Goal: Task Accomplishment & Management: Complete application form

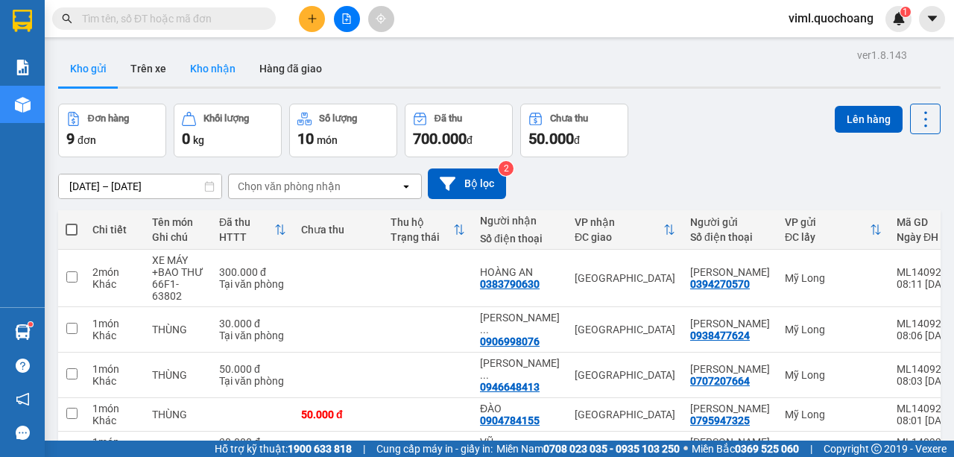
click at [203, 75] on button "Kho nhận" at bounding box center [212, 69] width 69 height 36
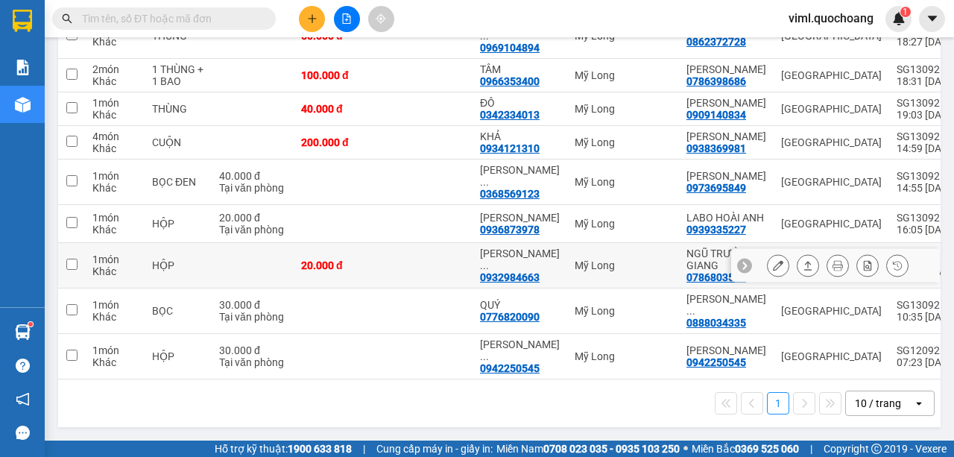
scroll to position [333, 0]
click at [877, 407] on div "10 / trang" at bounding box center [878, 403] width 46 height 15
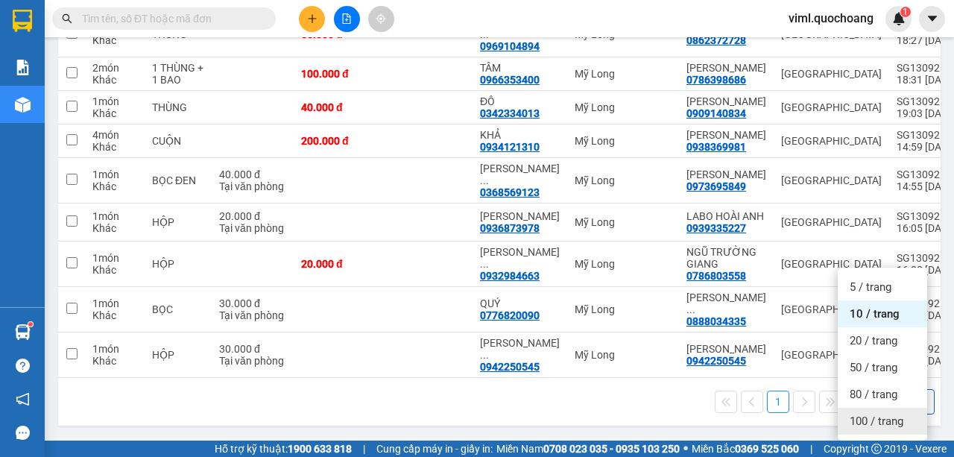
click at [876, 414] on span "100 / trang" at bounding box center [877, 421] width 54 height 15
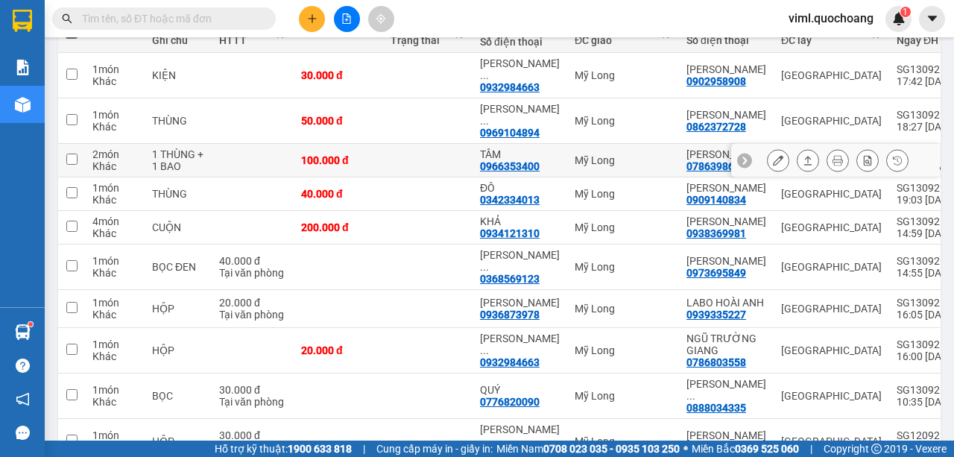
scroll to position [233, 0]
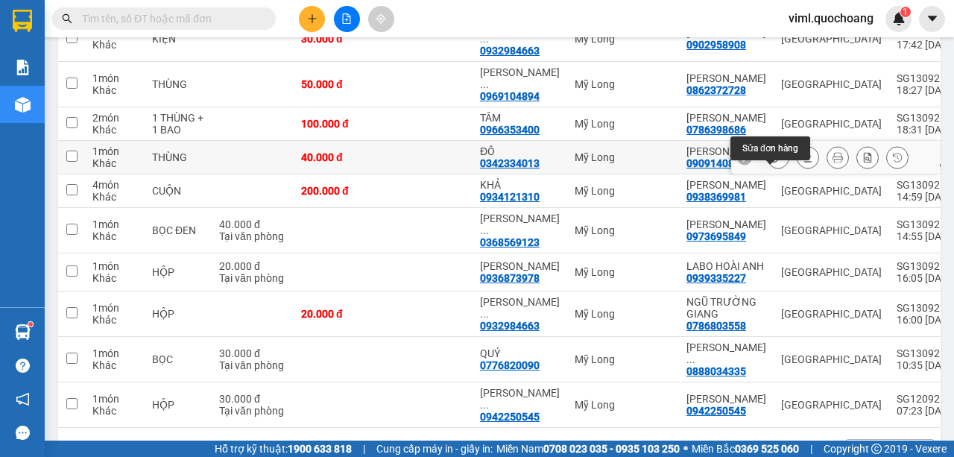
click at [773, 163] on icon at bounding box center [778, 157] width 10 height 10
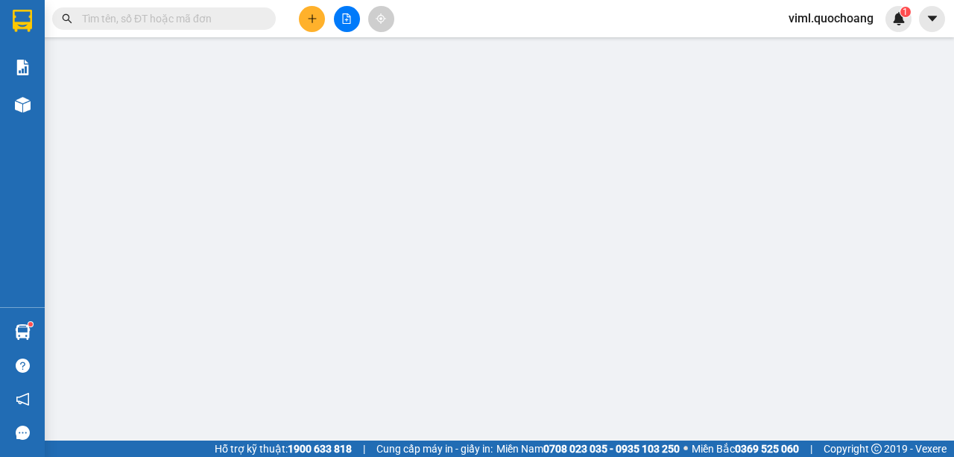
type input "0909140834"
type input "[PERSON_NAME]"
type input "[STREET_ADDRESS][PERSON_NAME]"
type input "0342334013"
type input "ĐÔ"
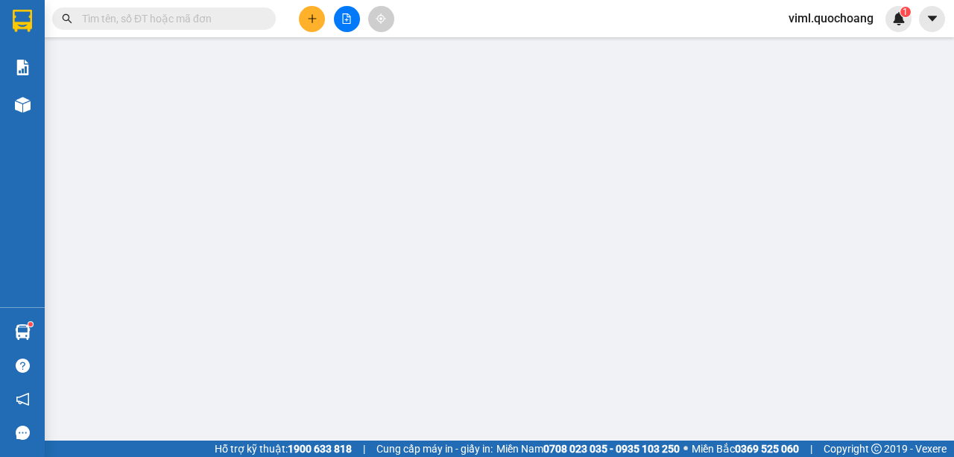
type input "40.000"
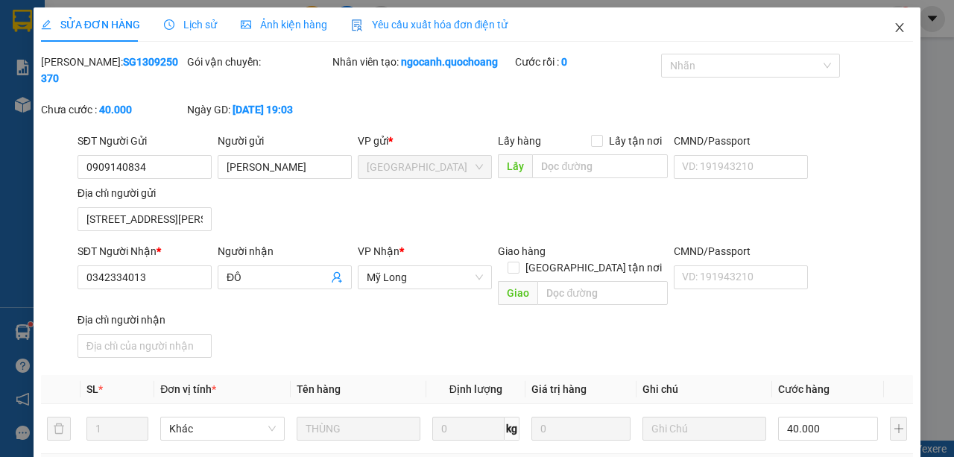
click at [894, 28] on icon "close" at bounding box center [900, 28] width 12 height 12
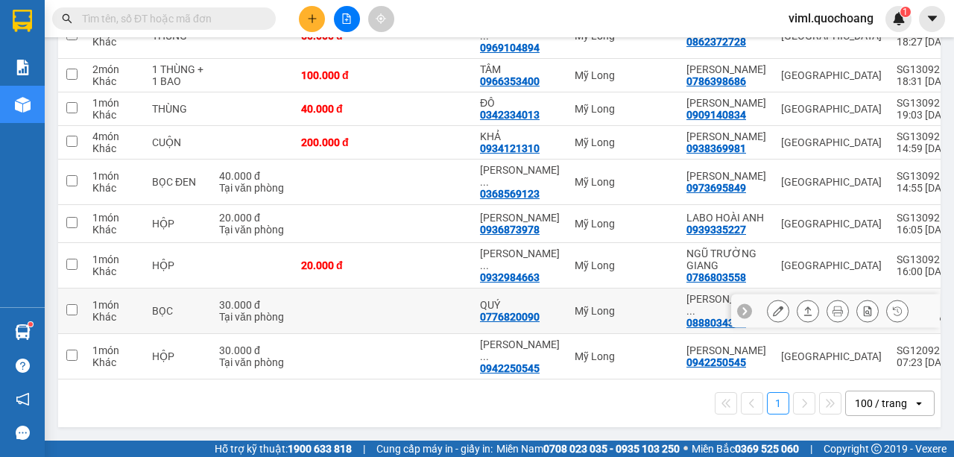
scroll to position [233, 0]
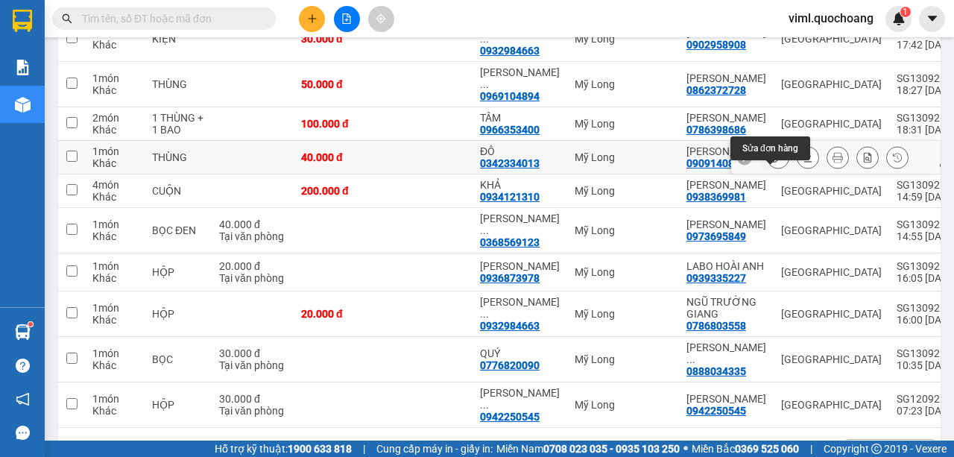
click at [773, 163] on icon at bounding box center [778, 157] width 10 height 10
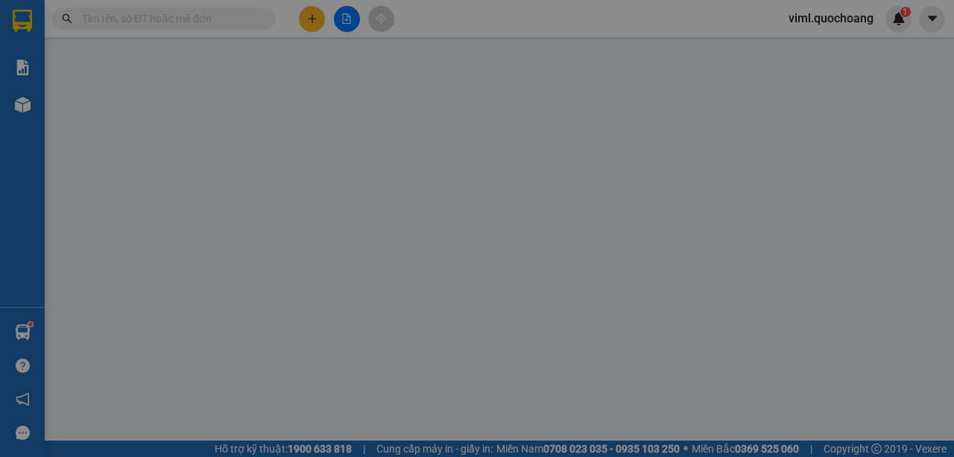
type input "0909140834"
type input "[PERSON_NAME]"
type input "[STREET_ADDRESS][PERSON_NAME]"
type input "0342334013"
type input "ĐÔ"
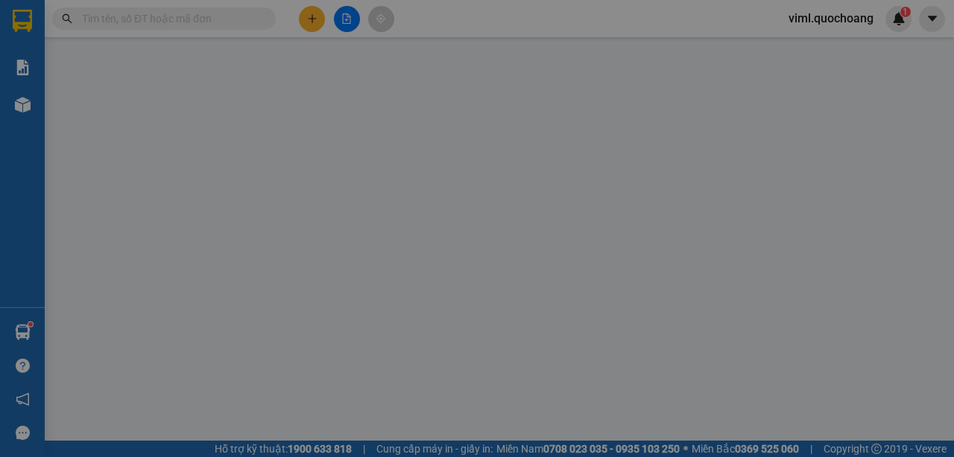
type input "40.000"
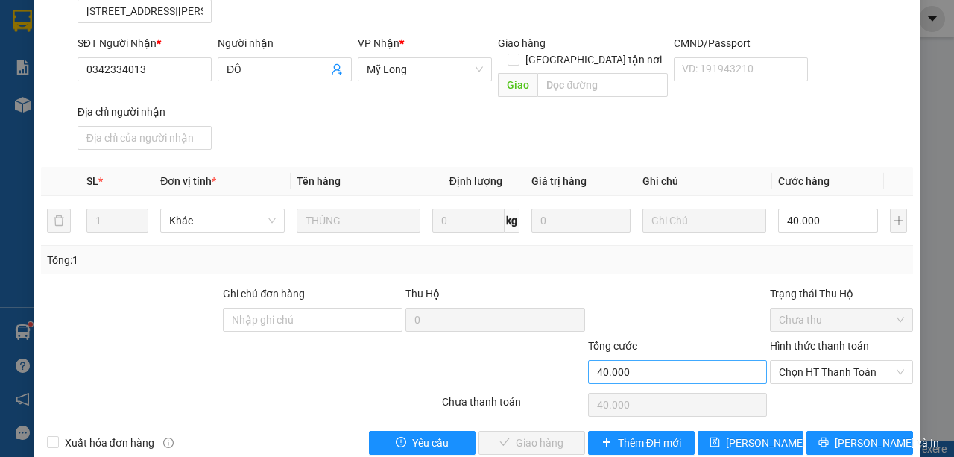
scroll to position [216, 0]
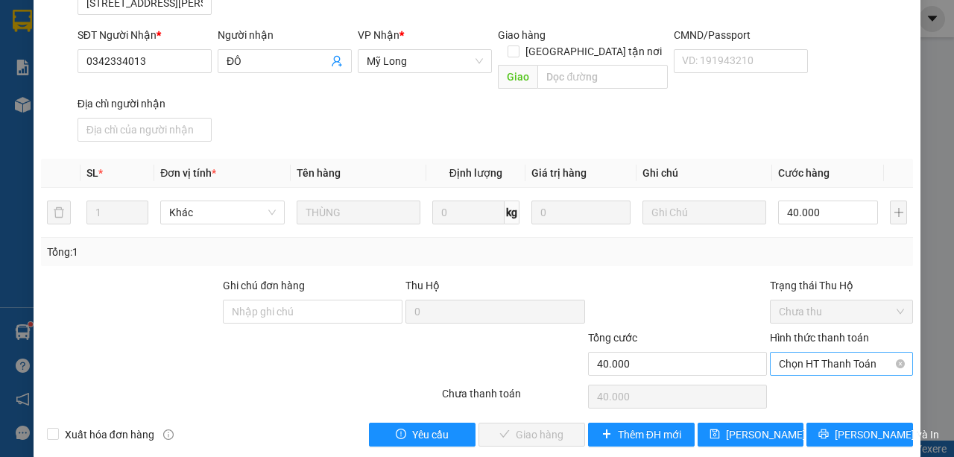
click at [781, 353] on span "Chọn HT Thanh Toán" at bounding box center [841, 364] width 125 height 22
click at [777, 373] on div "Tại văn phòng" at bounding box center [835, 376] width 124 height 16
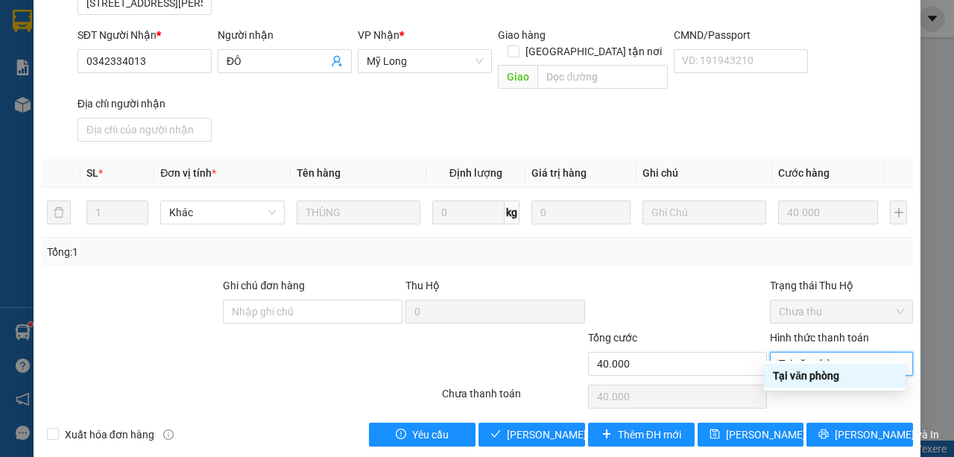
type input "0"
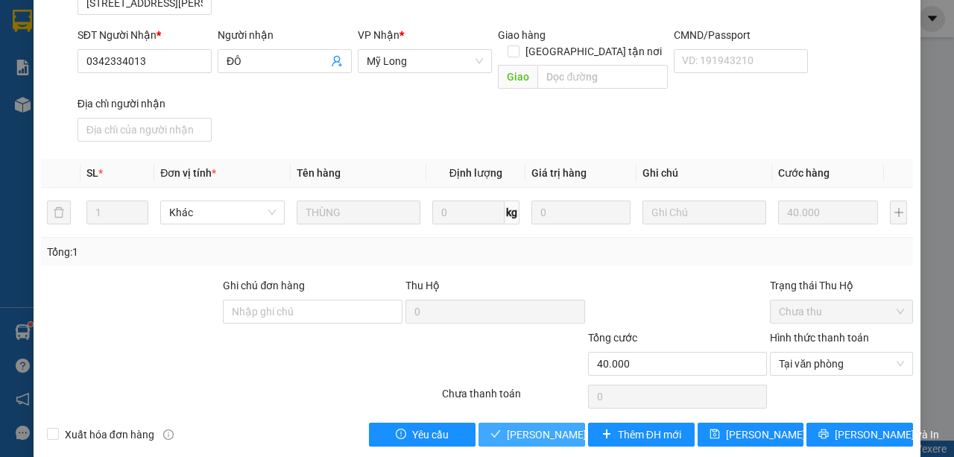
click at [556, 426] on span "[PERSON_NAME] và Giao hàng" at bounding box center [578, 434] width 143 height 16
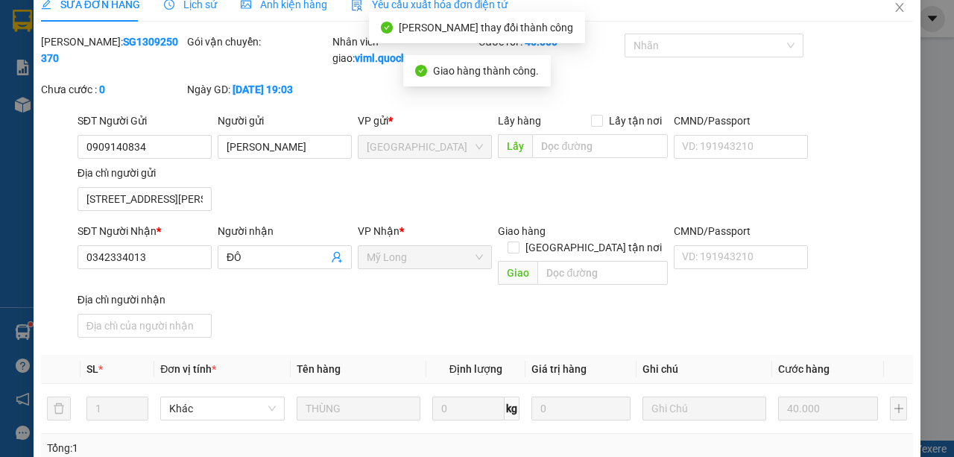
scroll to position [0, 0]
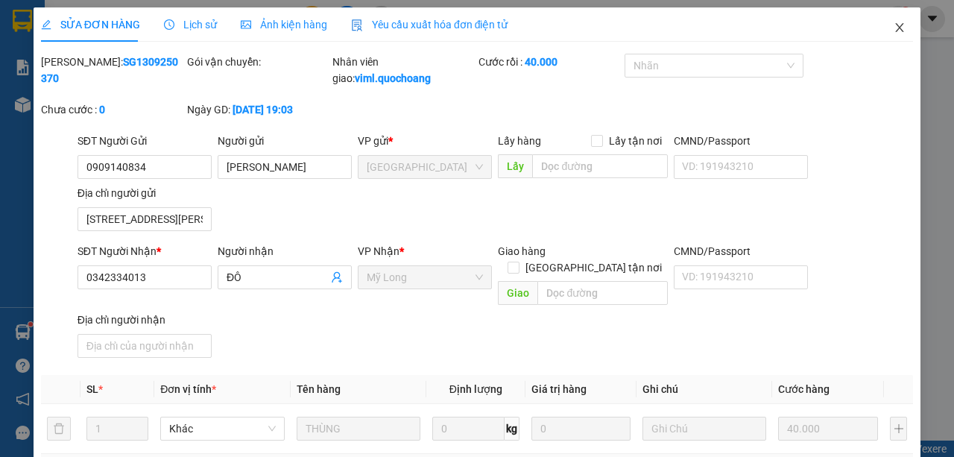
click at [895, 29] on icon "close" at bounding box center [900, 28] width 12 height 12
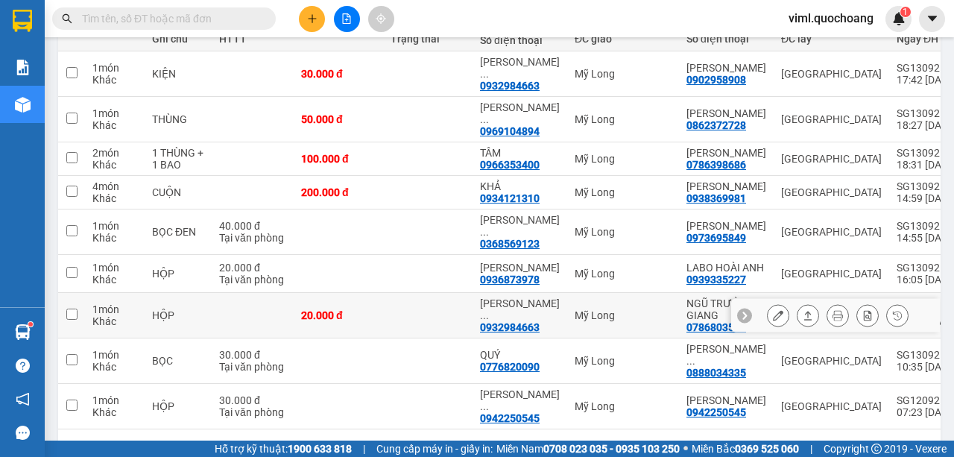
scroll to position [149, 0]
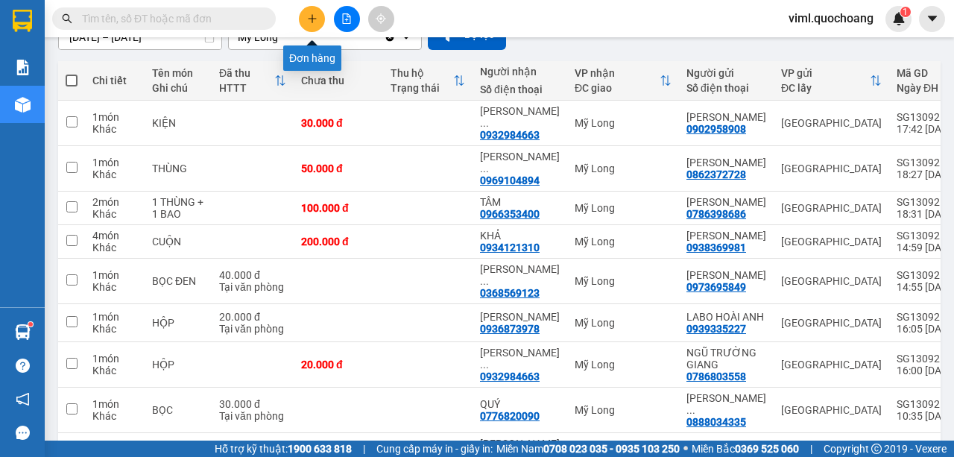
click at [322, 22] on button at bounding box center [312, 19] width 26 height 26
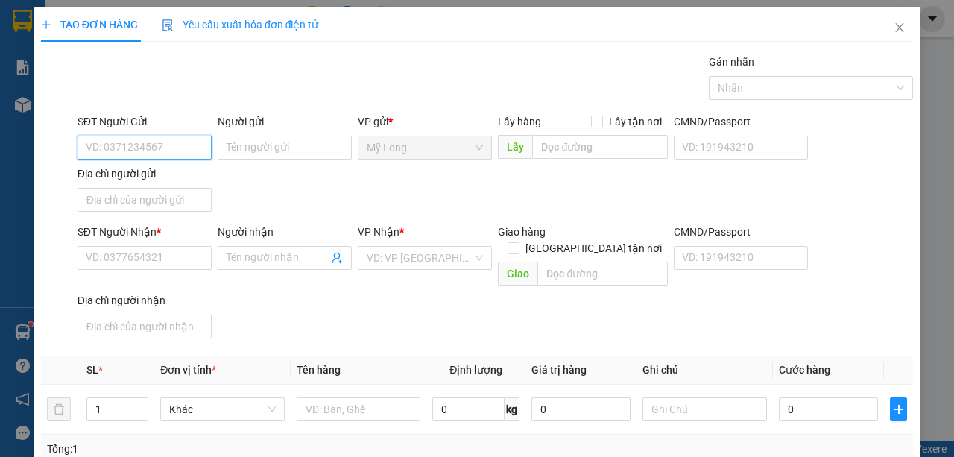
click at [192, 140] on input "SĐT Người Gửi" at bounding box center [145, 148] width 134 height 24
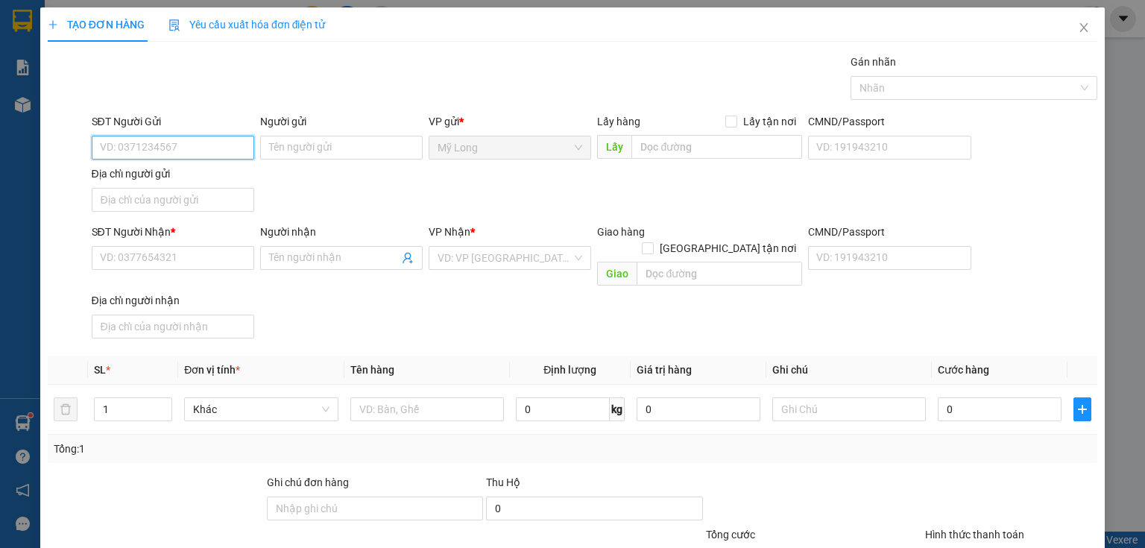
click at [198, 146] on input "SĐT Người Gửi" at bounding box center [173, 148] width 163 height 24
type input "0908372828"
click at [231, 177] on div "0908372828 - TRANG" at bounding box center [171, 176] width 143 height 16
type input "TRANG"
type input "0908372828"
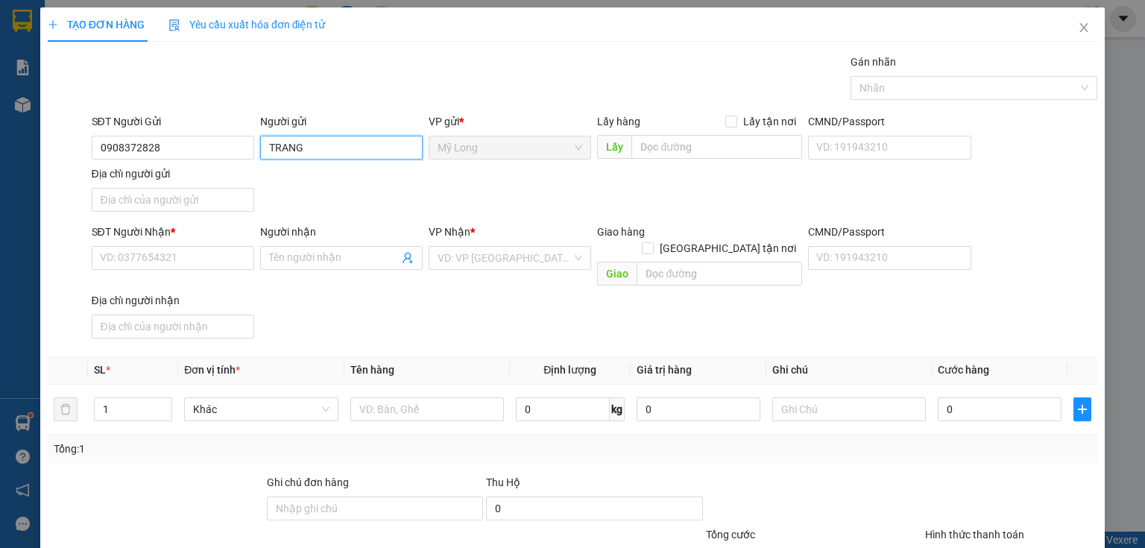
drag, startPoint x: 300, startPoint y: 151, endPoint x: 257, endPoint y: 164, distance: 44.6
click at [260, 164] on div "Người gửi TRANG TRANG" at bounding box center [341, 139] width 163 height 52
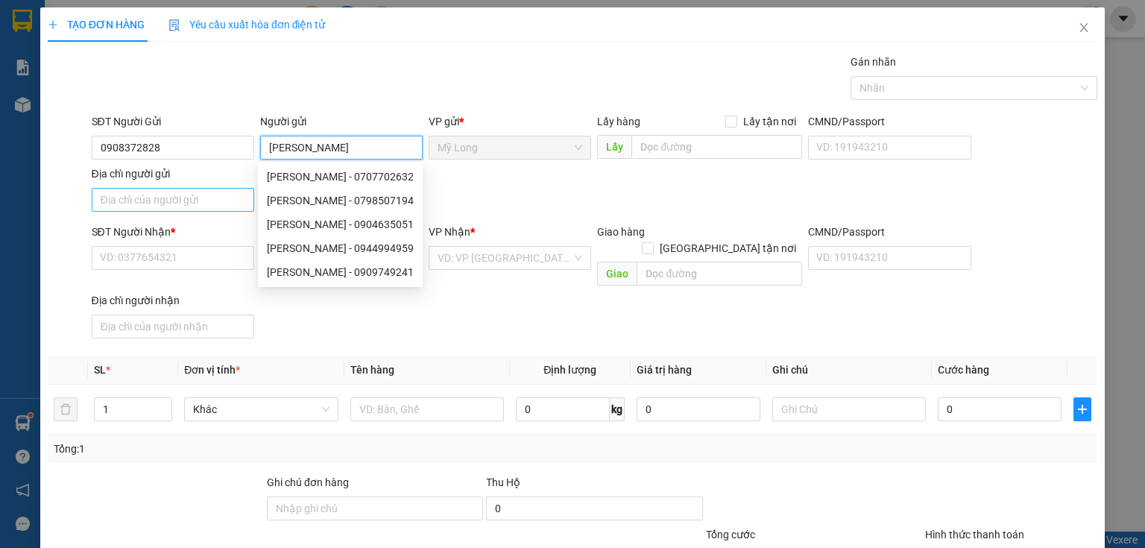
type input "[PERSON_NAME]"
click at [192, 209] on input "Địa chỉ người gửi" at bounding box center [173, 200] width 163 height 24
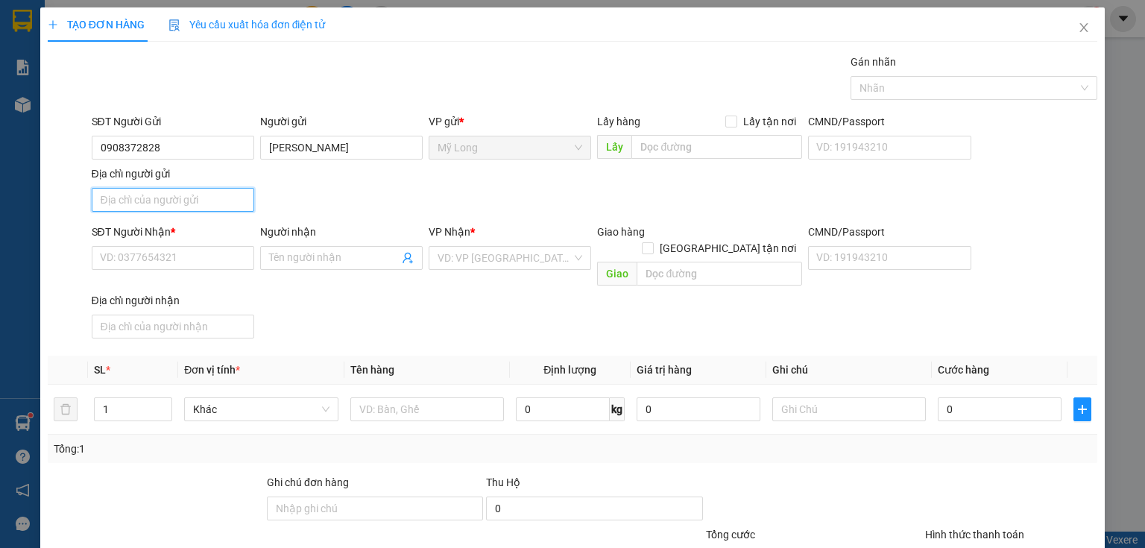
type input "A"
type input "Â"
type input "ẤP 1 [GEOGRAPHIC_DATA]"
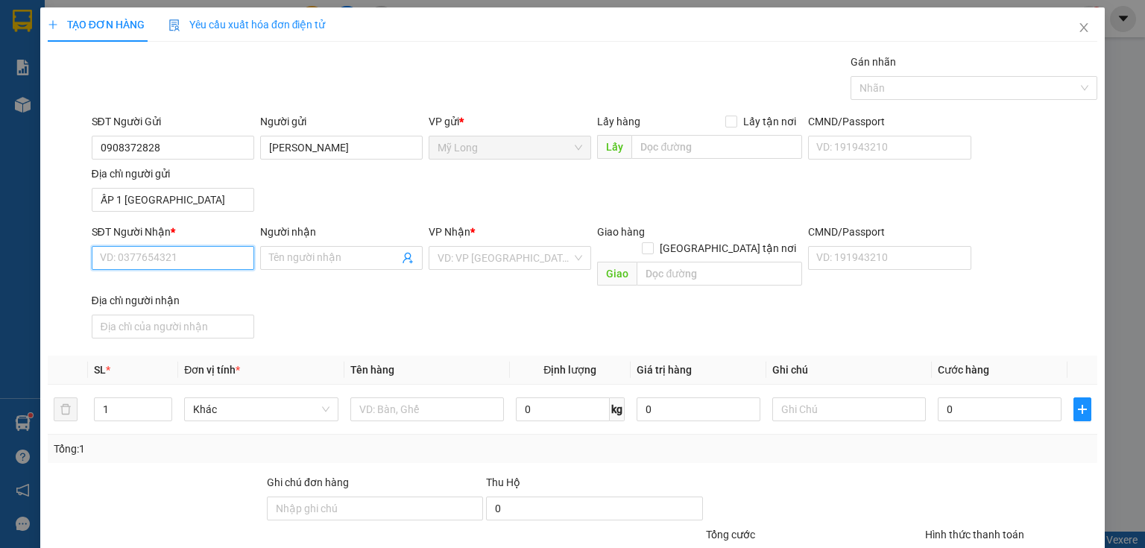
click at [209, 251] on input "SĐT Người Nhận *" at bounding box center [173, 258] width 163 height 24
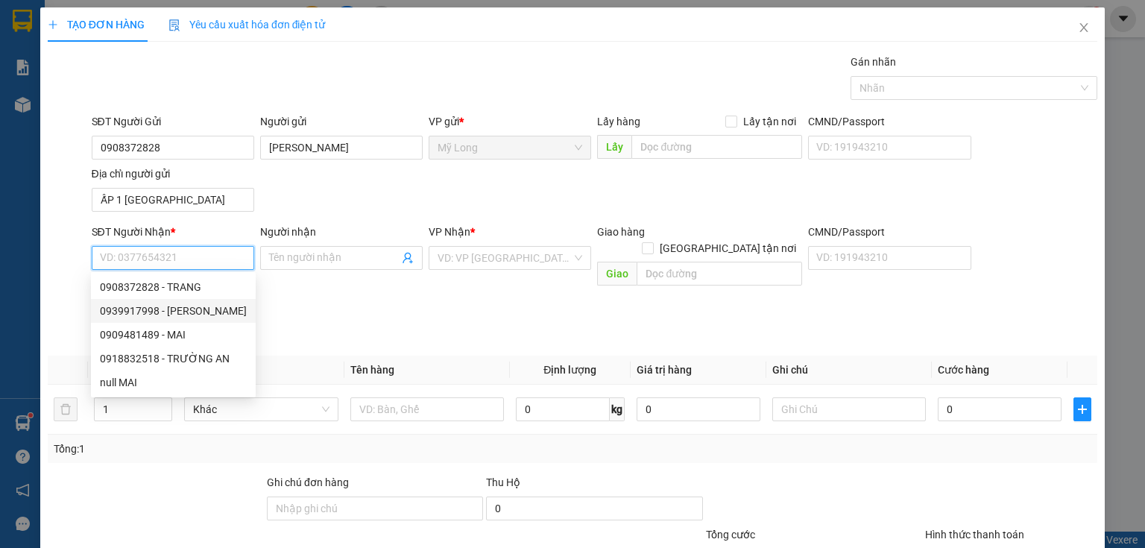
click at [202, 308] on div "0939917998 - [PERSON_NAME]" at bounding box center [173, 311] width 147 height 16
type input "0939917998"
type input "[PERSON_NAME]"
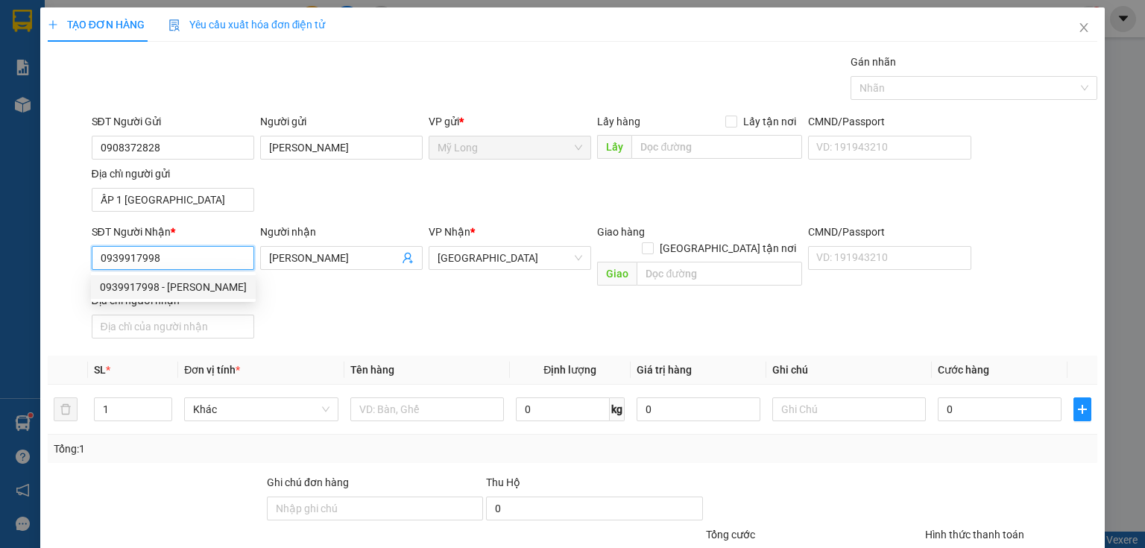
drag, startPoint x: 182, startPoint y: 261, endPoint x: 66, endPoint y: 259, distance: 116.3
click at [66, 259] on div "SĐT Người Nhận * 0939917998 Người nhận VŨ VĂN THỊNH VP Nhận * [GEOGRAPHIC_DATA]…" at bounding box center [572, 284] width 1053 height 121
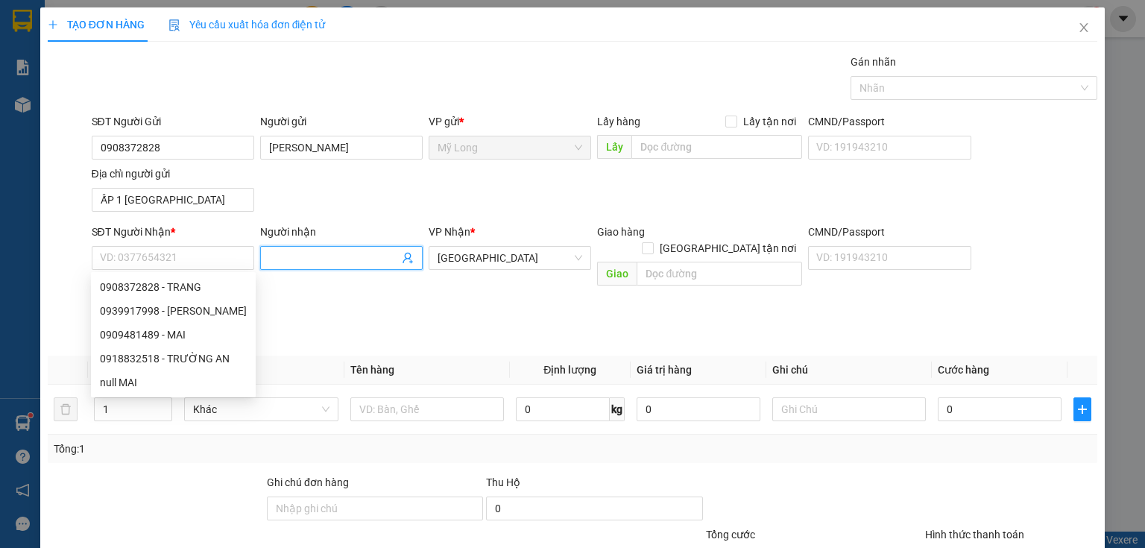
drag, startPoint x: 364, startPoint y: 256, endPoint x: 268, endPoint y: 260, distance: 95.5
click at [269, 260] on input "Người nhận" at bounding box center [334, 258] width 130 height 16
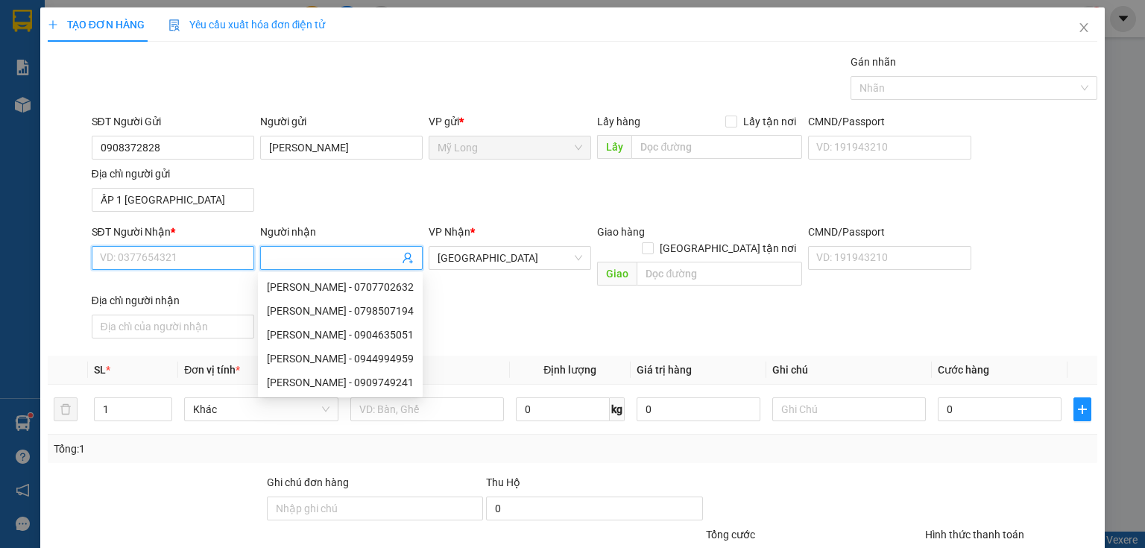
click at [200, 251] on input "SĐT Người Nhận *" at bounding box center [173, 258] width 163 height 24
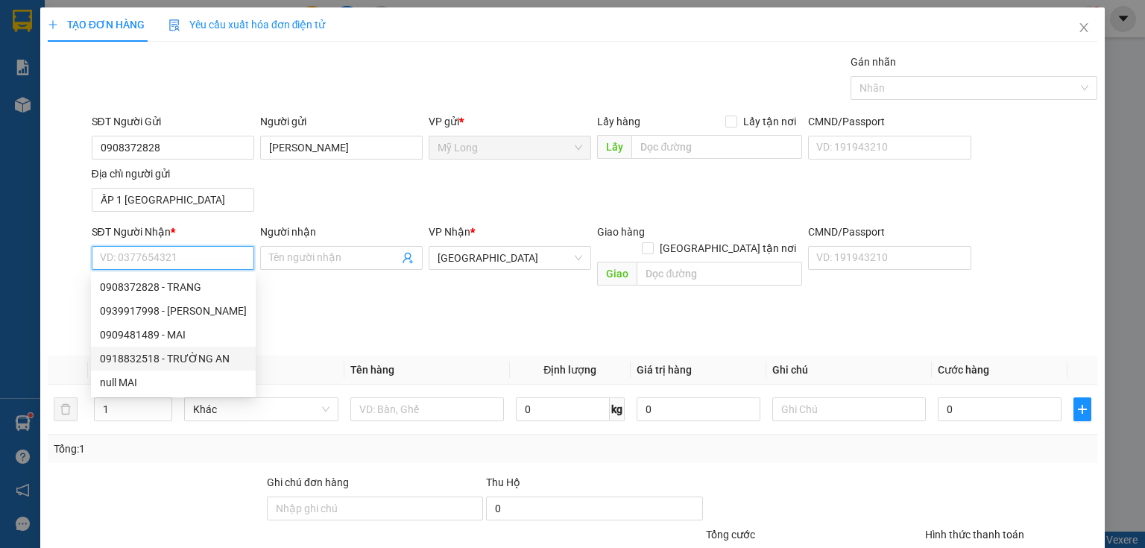
click at [200, 358] on div "0918832518 - TRƯỜNG AN" at bounding box center [173, 358] width 147 height 16
type input "0918832518"
type input "TRƯỜNG AN"
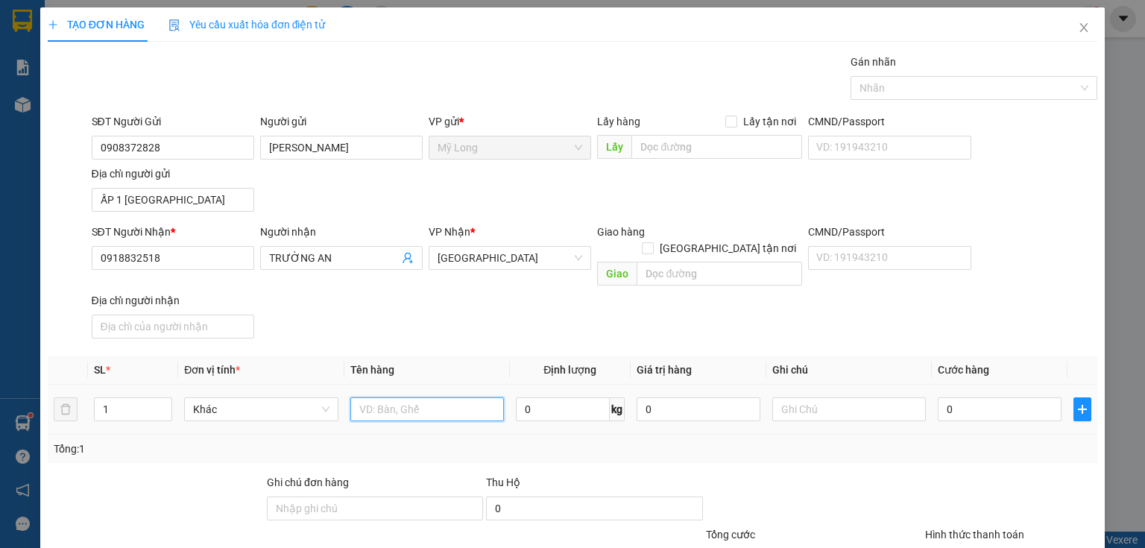
click at [406, 397] on input "text" at bounding box center [427, 409] width 154 height 24
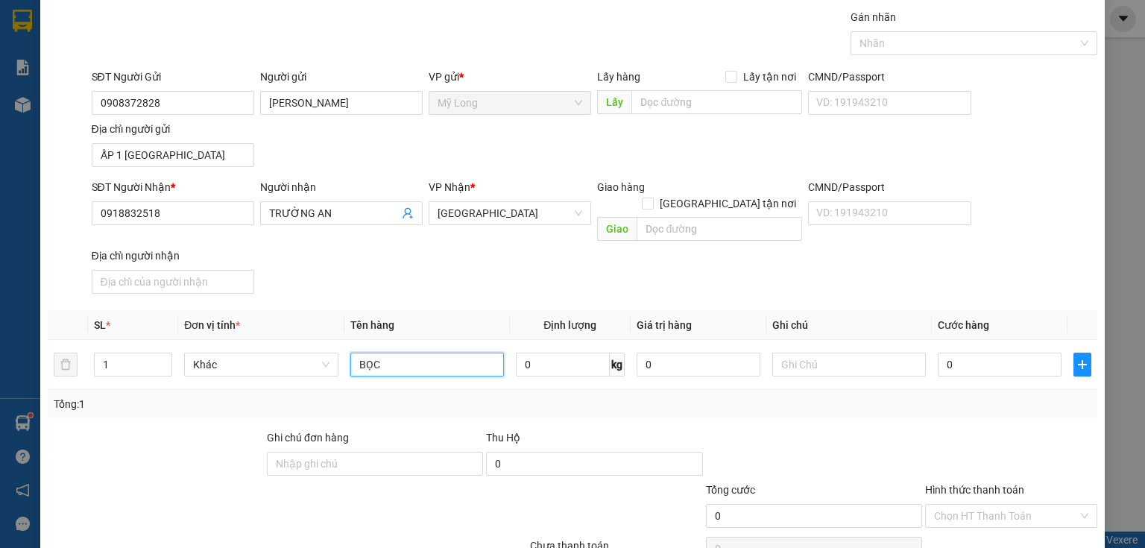
scroll to position [106, 0]
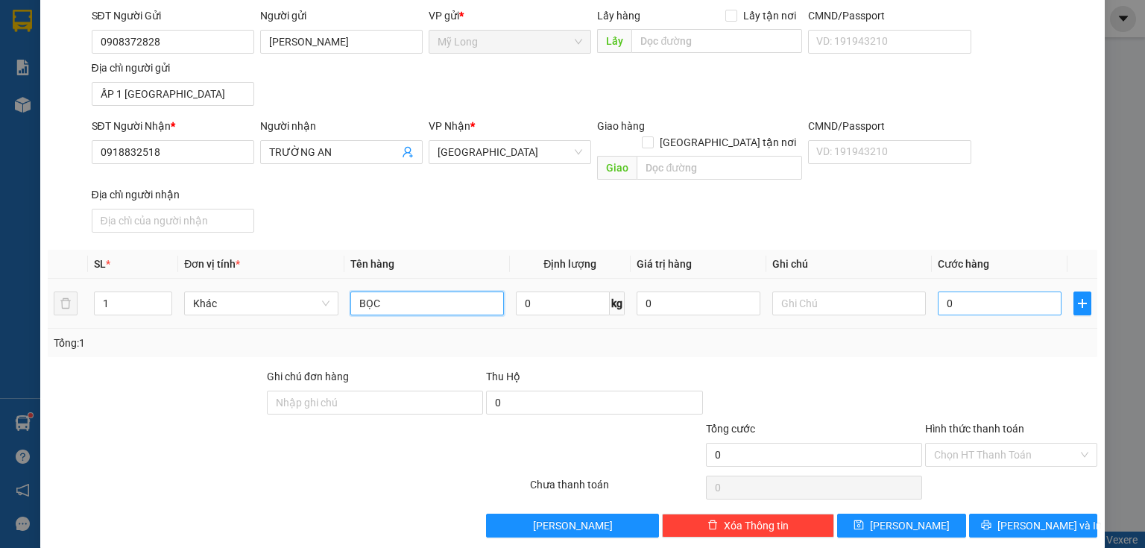
type input "BỌC"
click at [954, 295] on input "0" at bounding box center [1000, 304] width 124 height 24
type input "3"
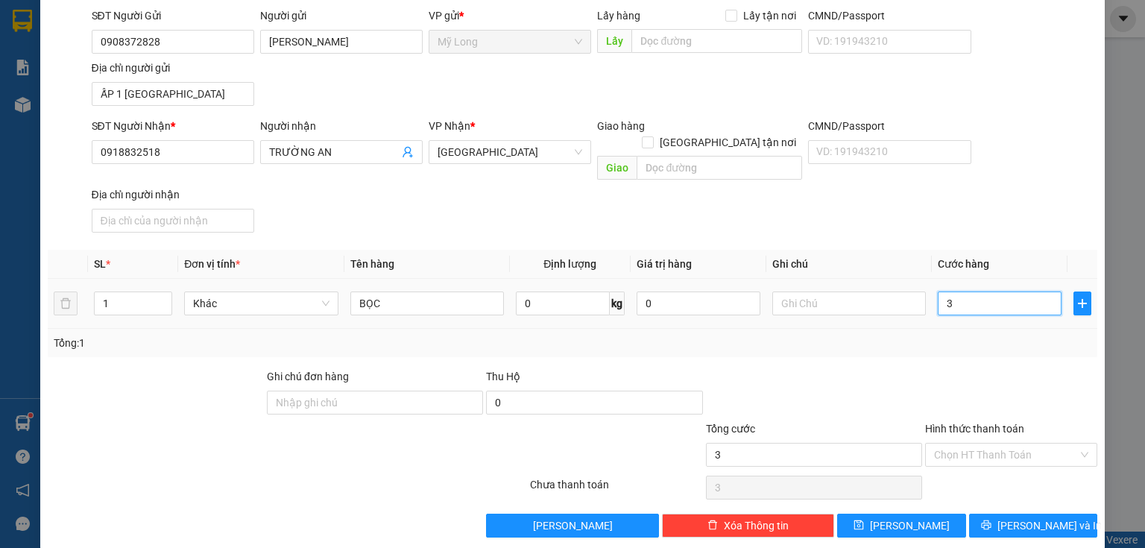
type input "30"
type input "30.000"
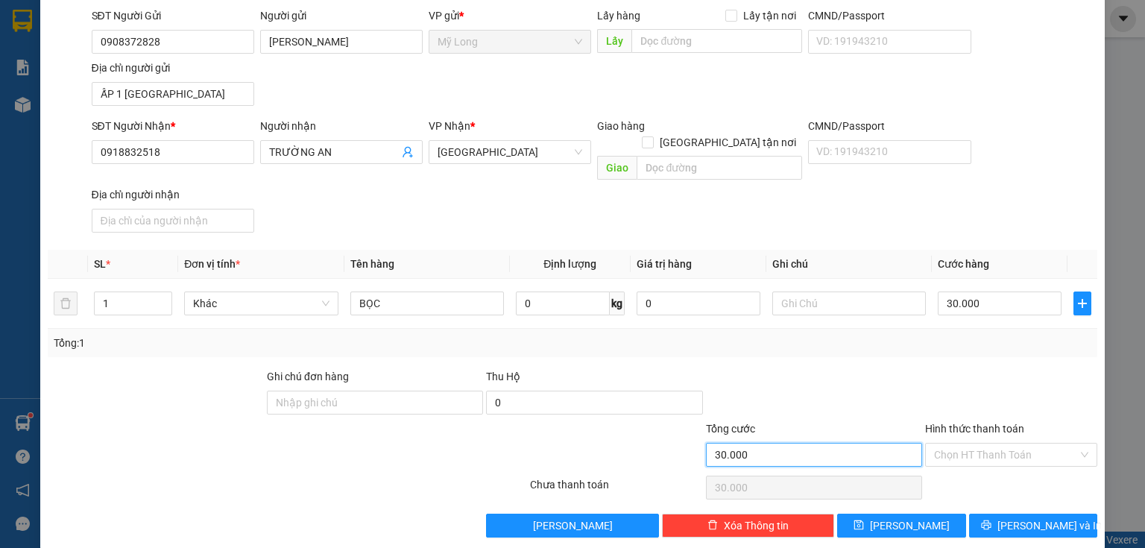
click at [871, 443] on input "30.000" at bounding box center [814, 455] width 216 height 24
drag, startPoint x: 997, startPoint y: 455, endPoint x: 998, endPoint y: 437, distance: 18.0
click at [954, 453] on div "Transit Pickup Surcharge Ids Transit Deliver Surcharge Ids Transit Deliver Surc…" at bounding box center [573, 243] width 1050 height 590
click at [954, 444] on input "Hình thức thanh toán" at bounding box center [1006, 455] width 144 height 22
click at [954, 456] on div "Tại văn phòng" at bounding box center [1004, 466] width 154 height 16
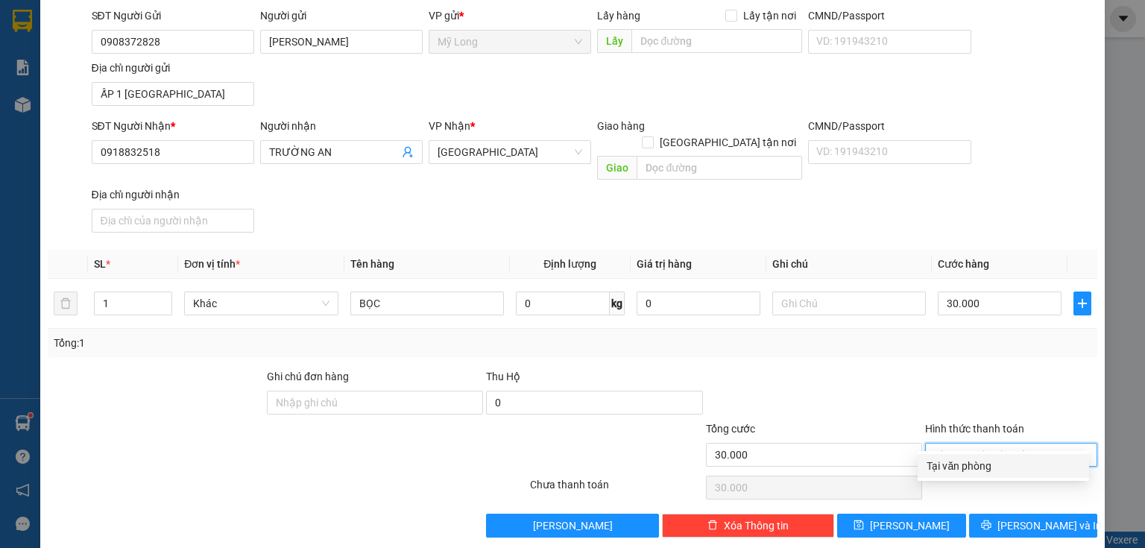
type input "0"
click at [954, 456] on button "[PERSON_NAME] và In" at bounding box center [1033, 526] width 129 height 24
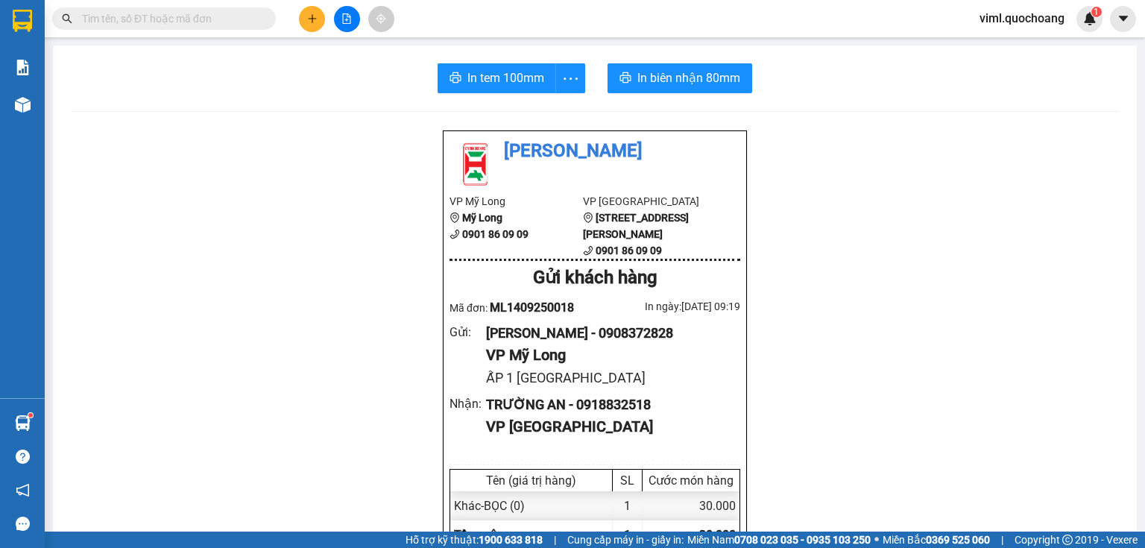
click at [711, 78] on span "In biên nhận 80mm" at bounding box center [688, 78] width 103 height 19
click at [525, 76] on span "In tem 100mm" at bounding box center [505, 78] width 77 height 19
click at [316, 21] on icon "plus" at bounding box center [312, 18] width 10 height 10
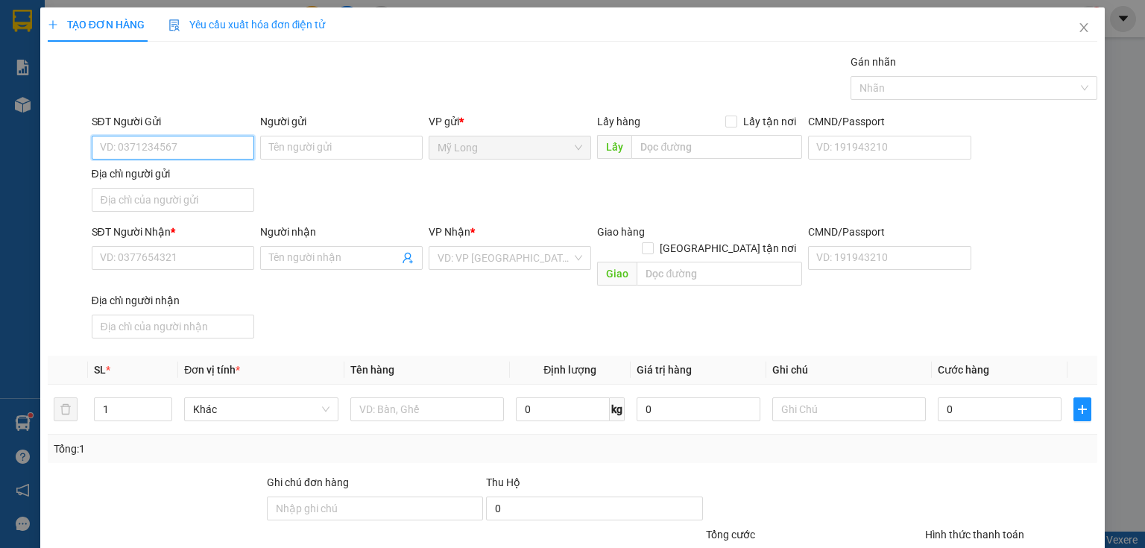
click at [162, 152] on input "SĐT Người Gửi" at bounding box center [173, 148] width 163 height 24
type input "0909821215"
click at [188, 180] on div "0909821215 - [PERSON_NAME]" at bounding box center [173, 176] width 147 height 16
type input "[PERSON_NAME] BẠO"
type input "0909821215"
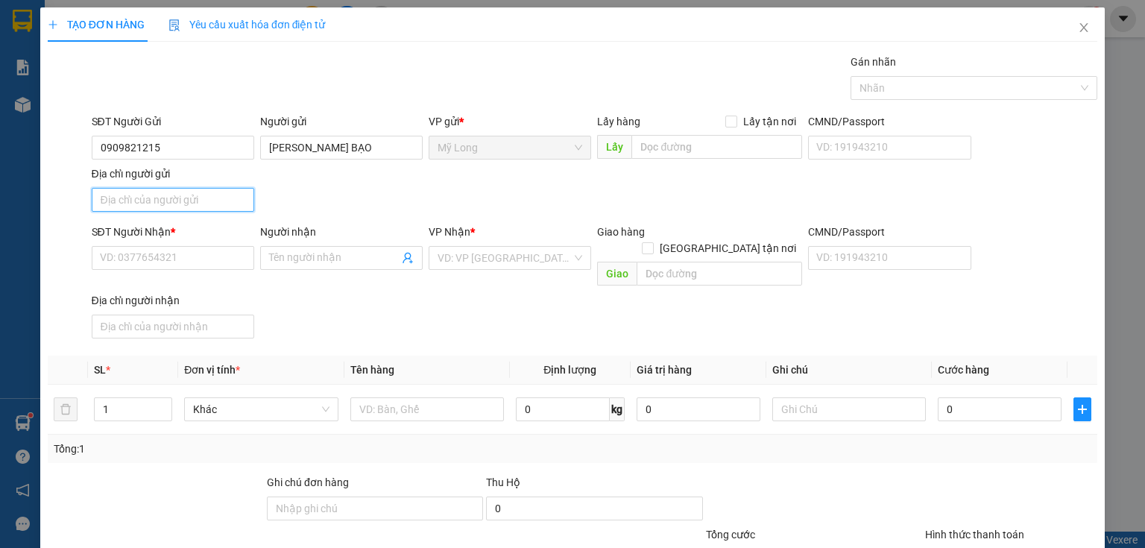
click at [221, 194] on input "Địa chỉ người gửi" at bounding box center [173, 200] width 163 height 24
type input "A"
type input "Â"
click at [119, 192] on input "ẤP 1 [GEOGRAPHIC_DATA]" at bounding box center [173, 200] width 163 height 24
type input "ẤP 3 [GEOGRAPHIC_DATA]"
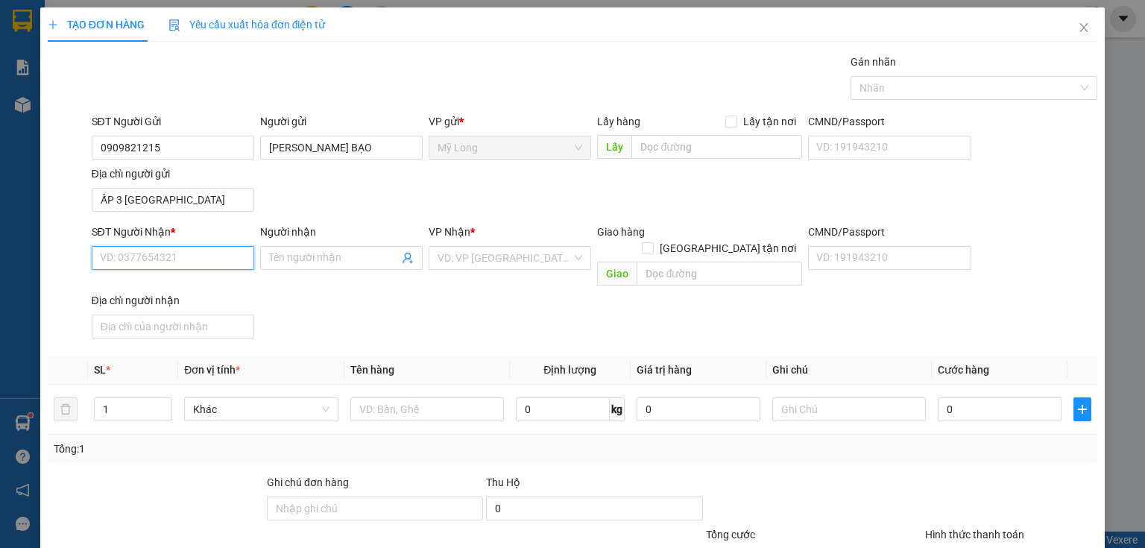
drag, startPoint x: 159, startPoint y: 267, endPoint x: 168, endPoint y: 262, distance: 10.4
click at [163, 265] on input "SĐT Người Nhận *" at bounding box center [173, 258] width 163 height 24
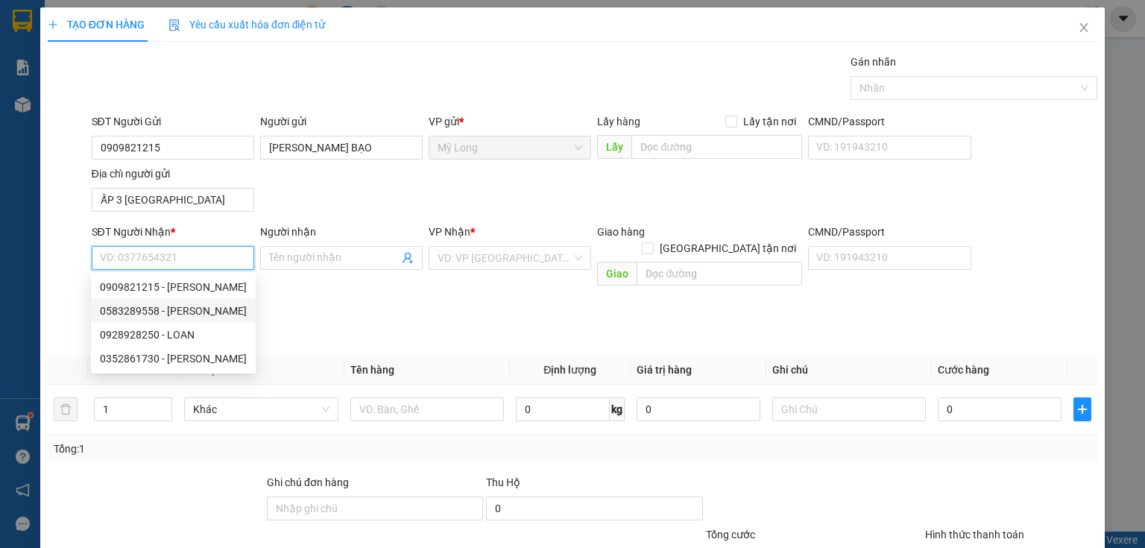
click at [233, 317] on div "0583289558 - [PERSON_NAME]" at bounding box center [173, 311] width 147 height 16
type input "0583289558"
type input "[PERSON_NAME]"
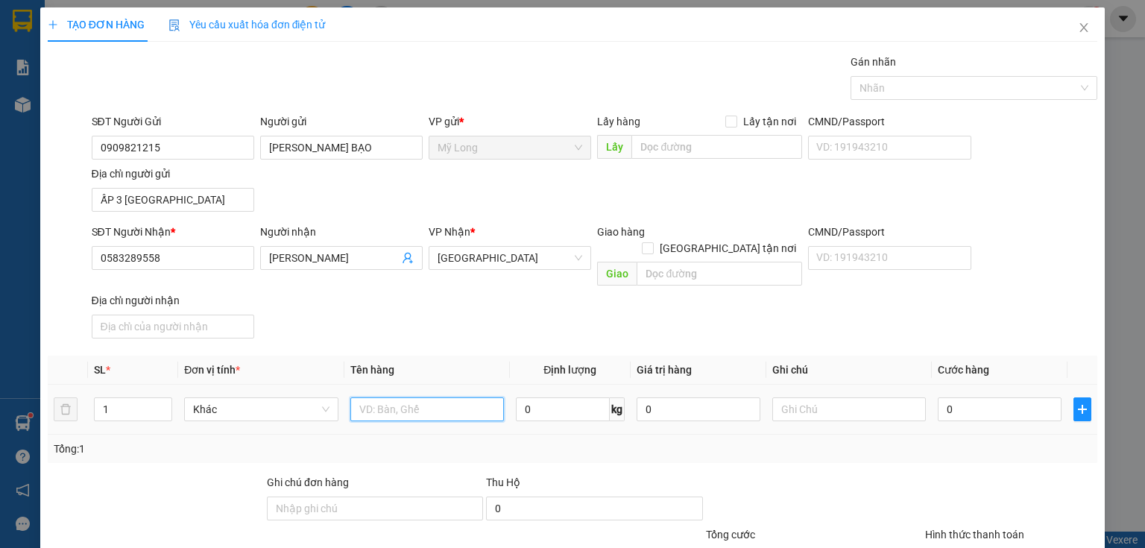
click at [400, 397] on input "text" at bounding box center [427, 409] width 154 height 24
type input "GIỎ"
click at [954, 397] on input "0" at bounding box center [1000, 409] width 124 height 24
type input "5"
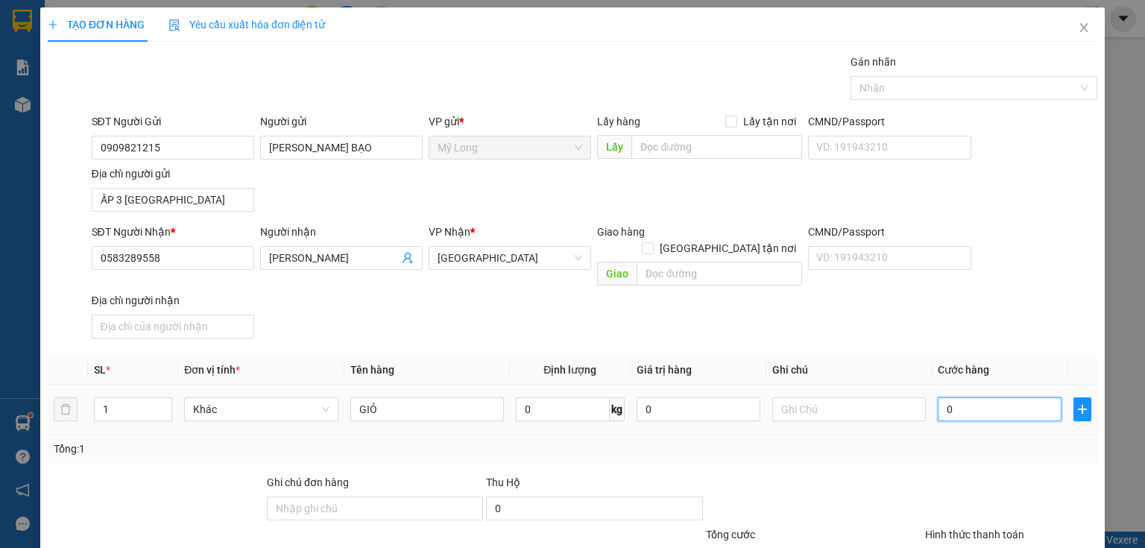
type input "5"
type input "50"
type input "50.000"
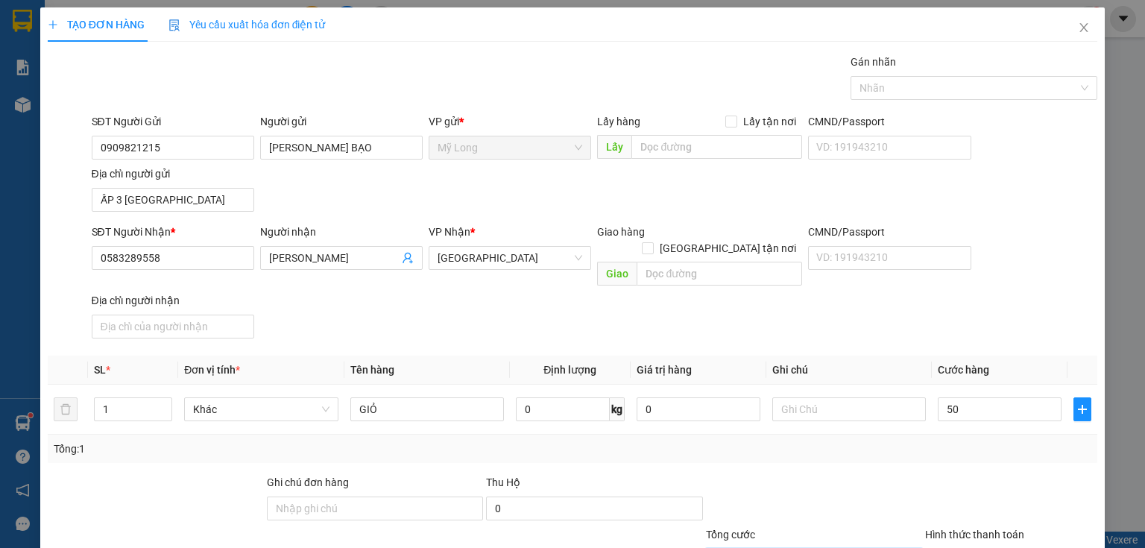
type input "50.000"
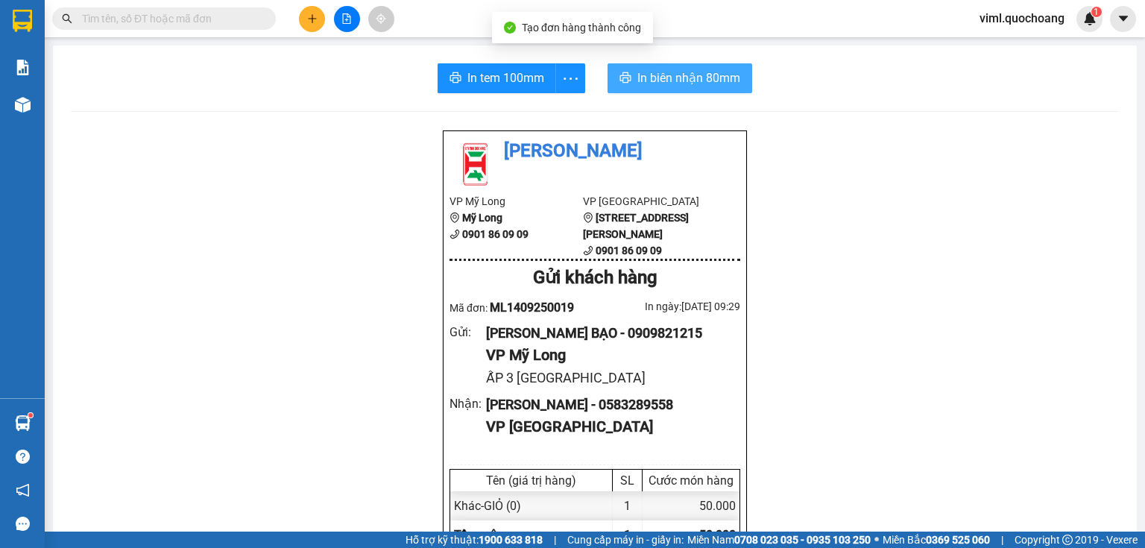
click at [629, 68] on button "In biên nhận 80mm" at bounding box center [680, 78] width 145 height 30
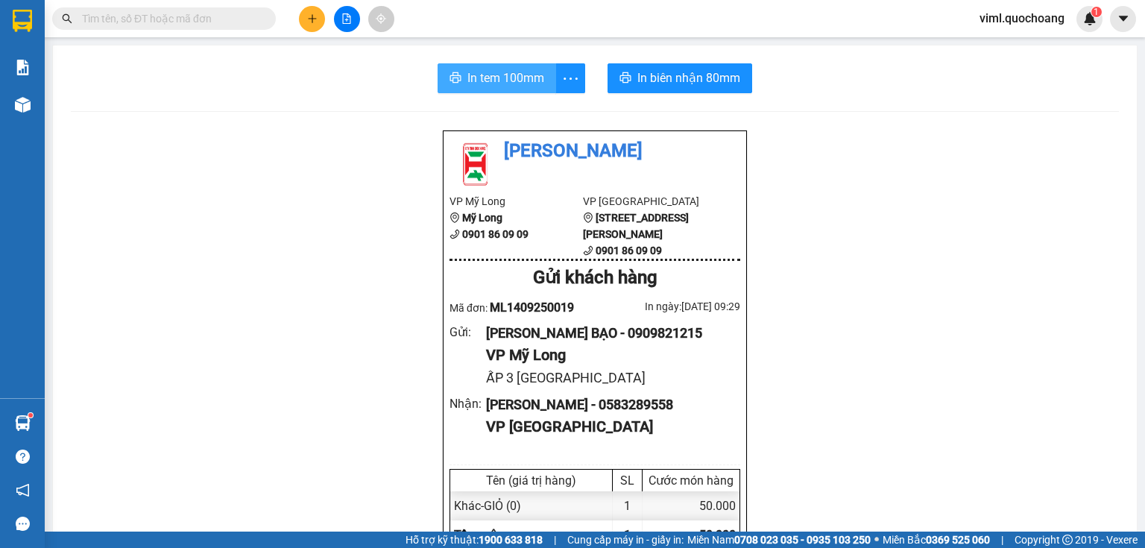
click at [531, 75] on span "In tem 100mm" at bounding box center [505, 78] width 77 height 19
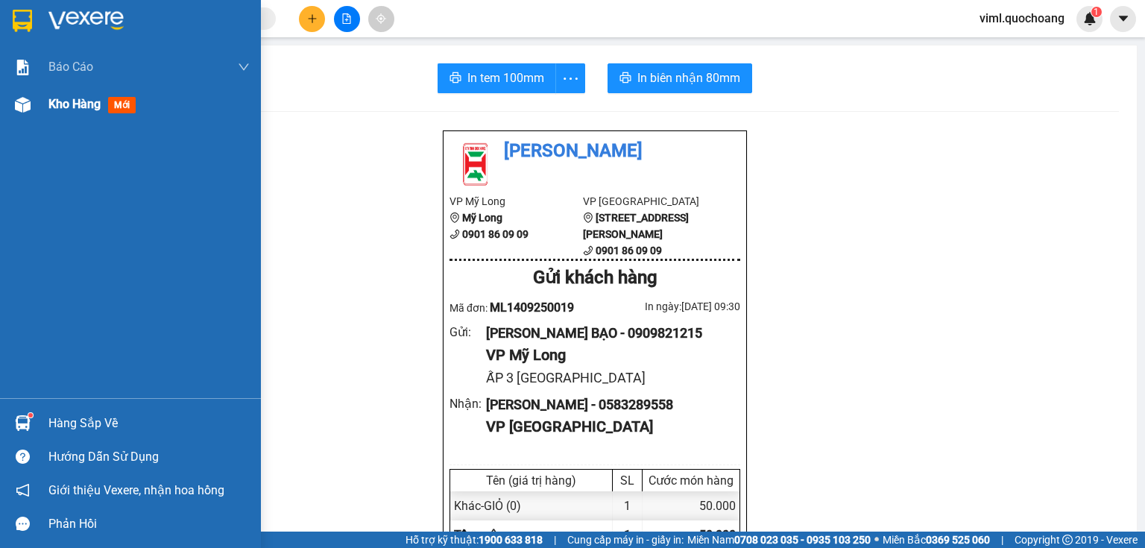
click at [50, 116] on div "Kho hàng mới" at bounding box center [148, 104] width 201 height 37
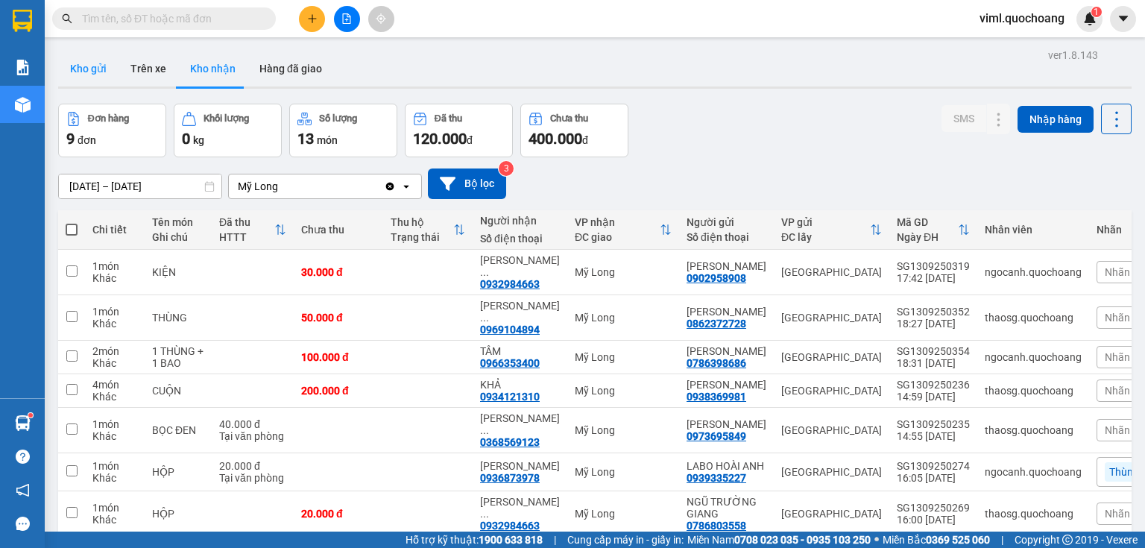
click at [91, 57] on button "Kho gửi" at bounding box center [88, 69] width 60 height 36
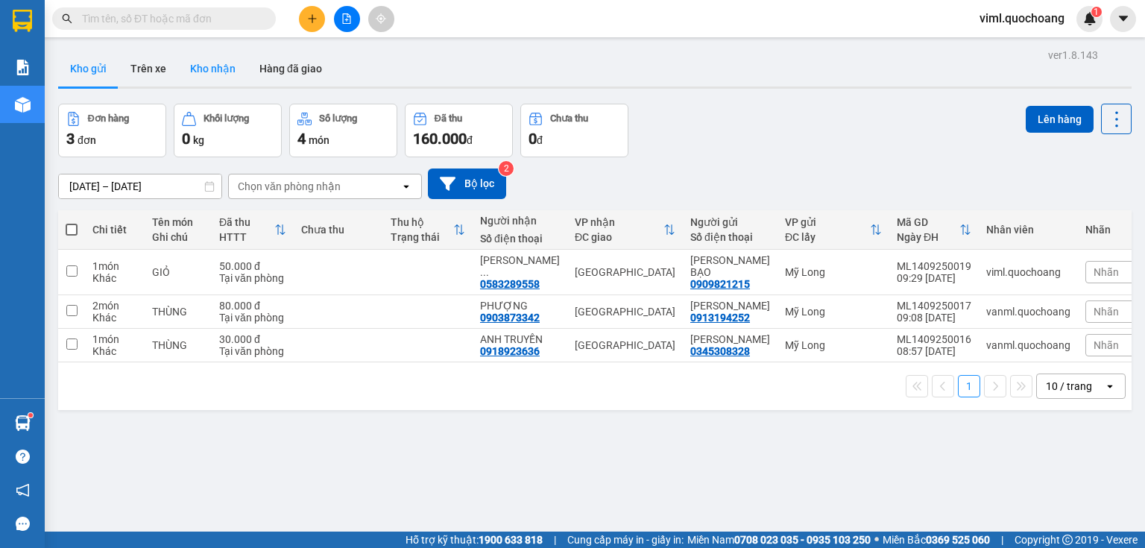
click at [212, 69] on button "Kho nhận" at bounding box center [212, 69] width 69 height 36
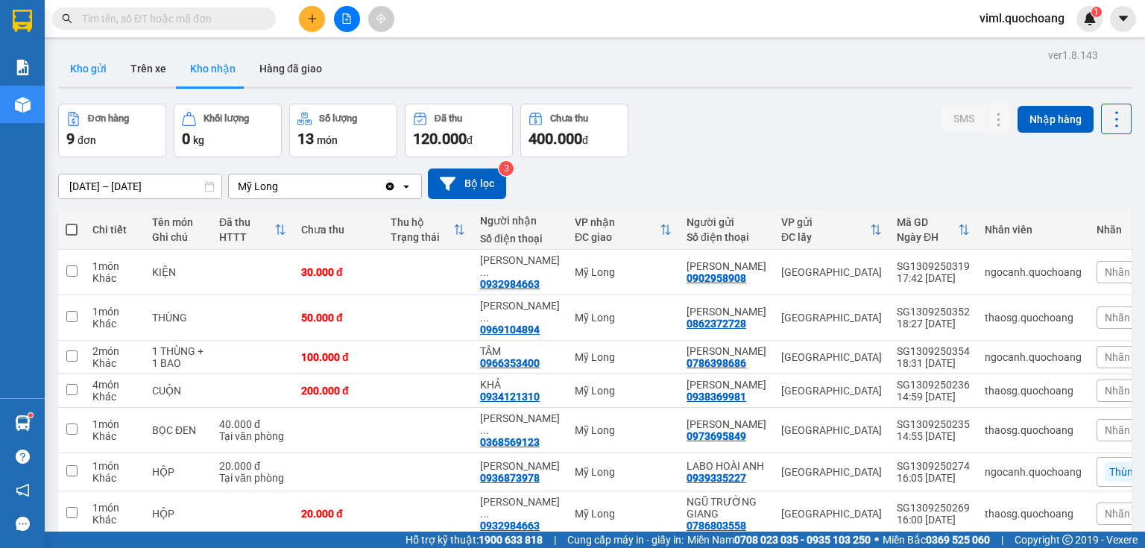
click at [85, 72] on button "Kho gửi" at bounding box center [88, 69] width 60 height 36
